Goal: Browse casually

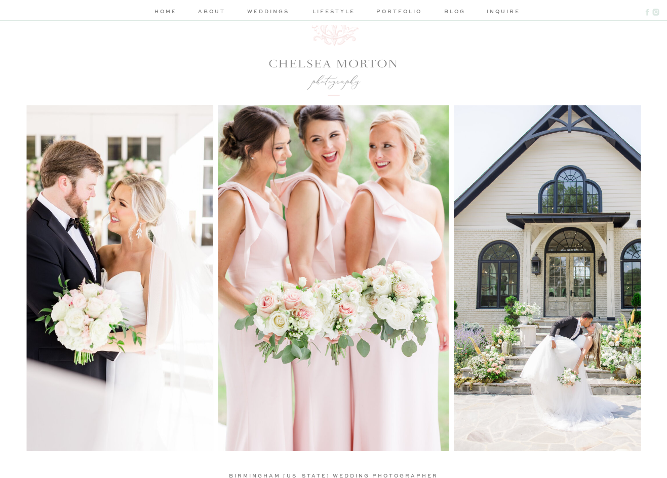
scroll to position [101, 0]
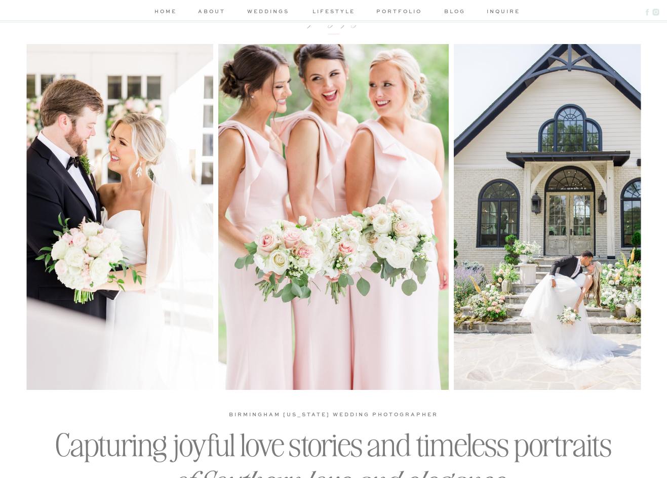
click at [278, 262] on img at bounding box center [333, 217] width 230 height 346
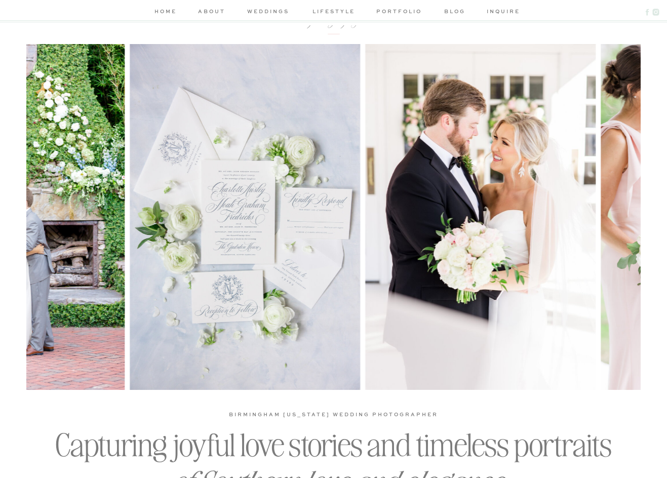
click at [545, 294] on img at bounding box center [480, 217] width 230 height 346
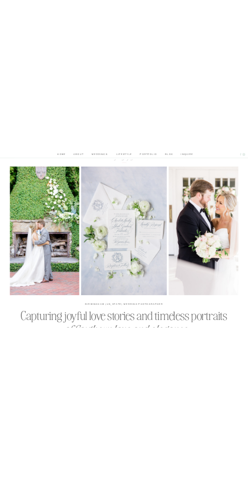
scroll to position [0, 0]
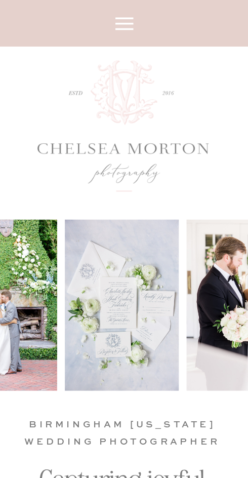
click at [234, 307] on img at bounding box center [243, 304] width 114 height 171
